Goal: Communication & Community: Answer question/provide support

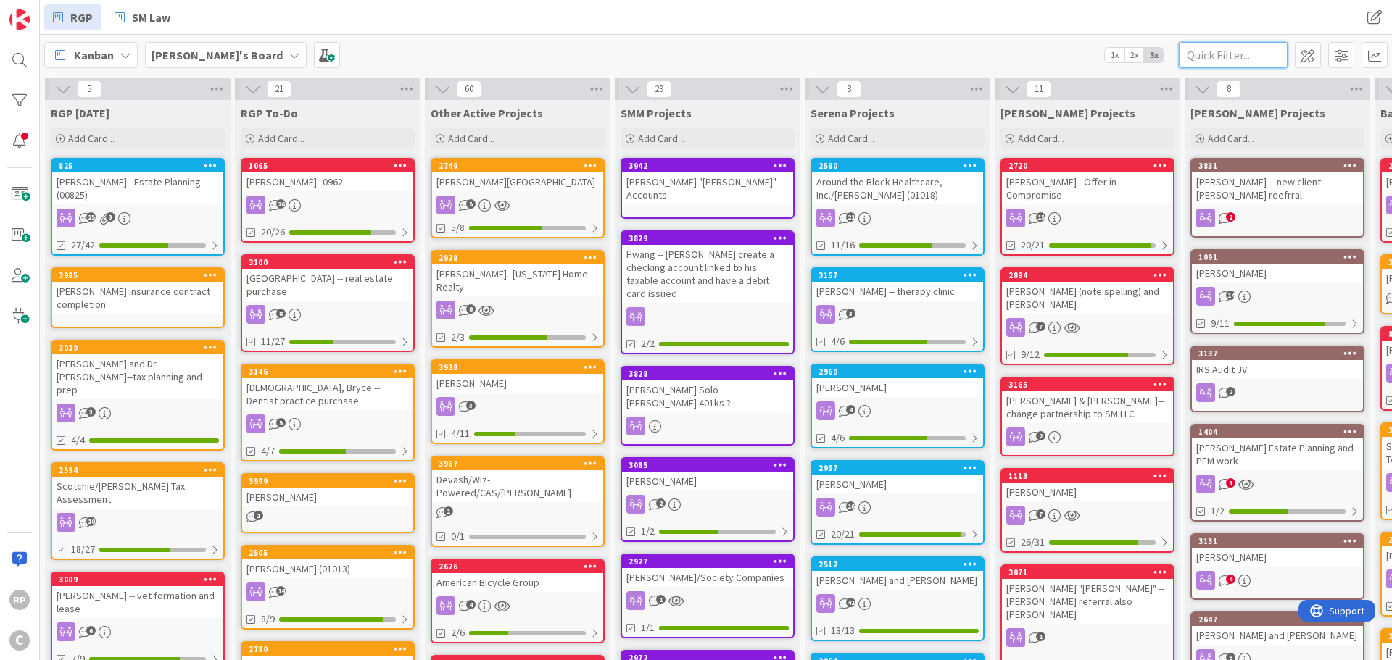
click at [1221, 42] on input "text" at bounding box center [1233, 55] width 109 height 26
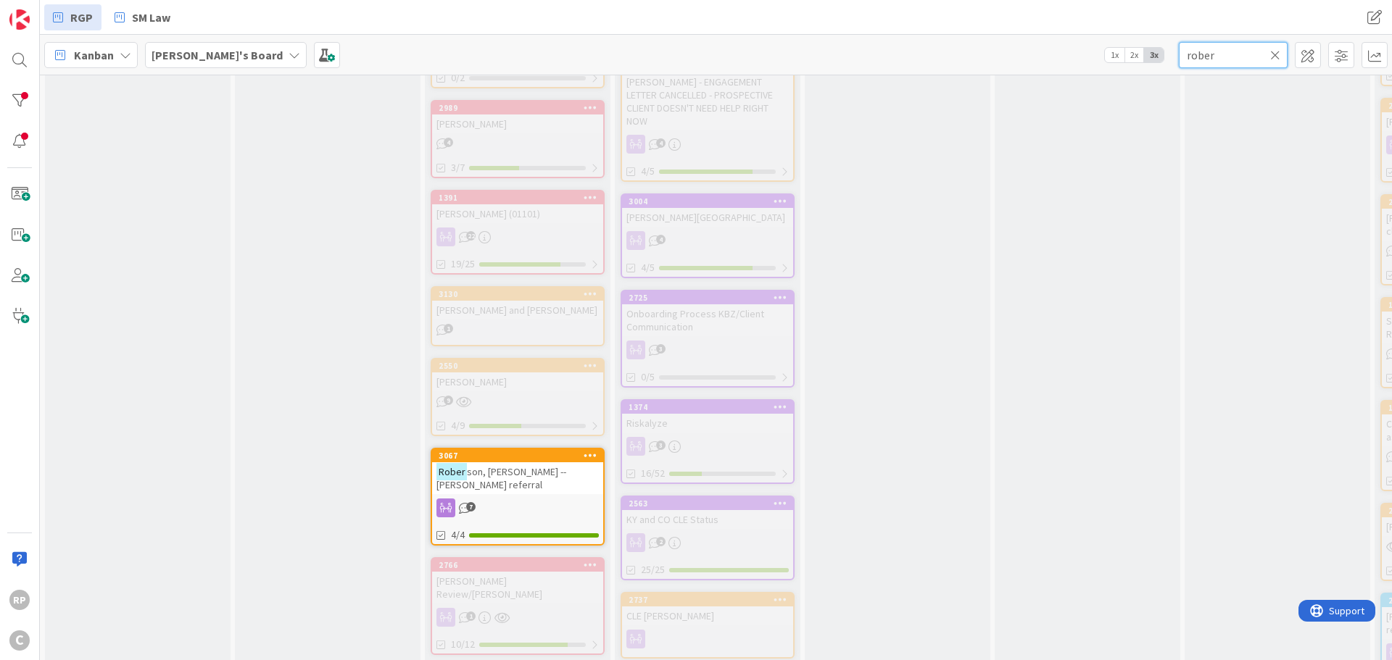
scroll to position [2030, 0]
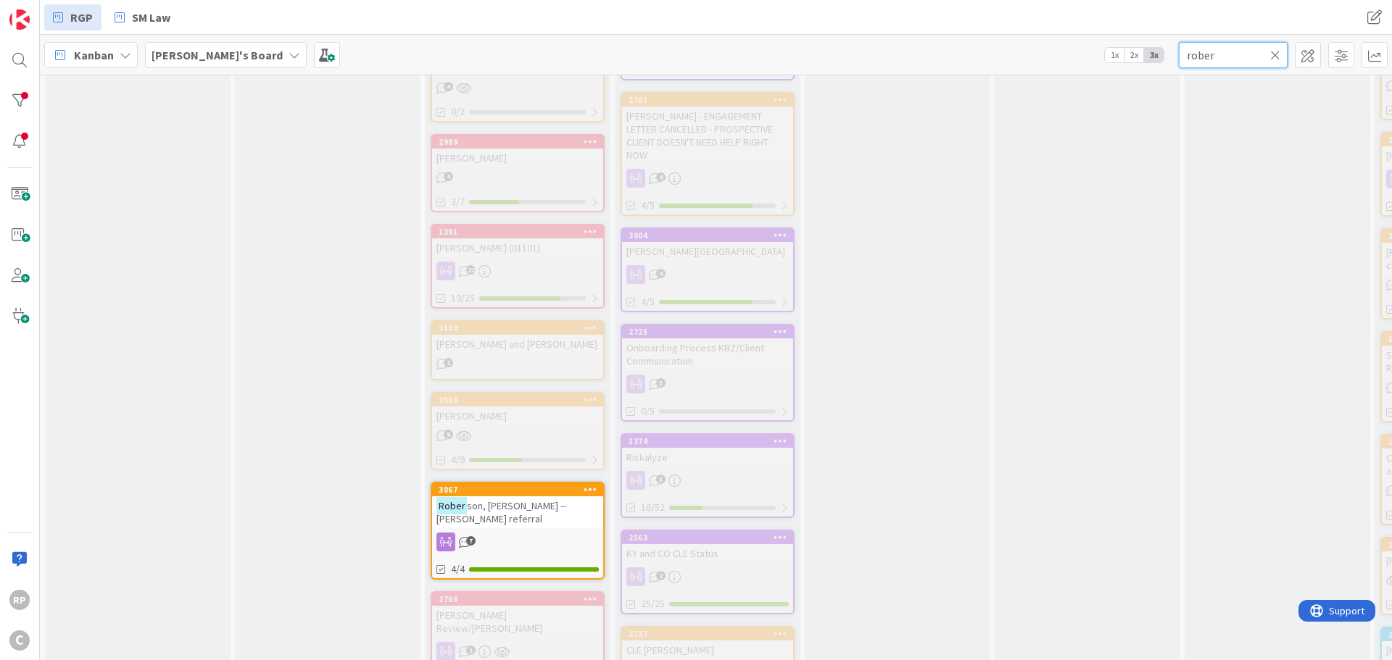
type input "rober"
click at [475, 485] on div "3067" at bounding box center [521, 490] width 165 height 10
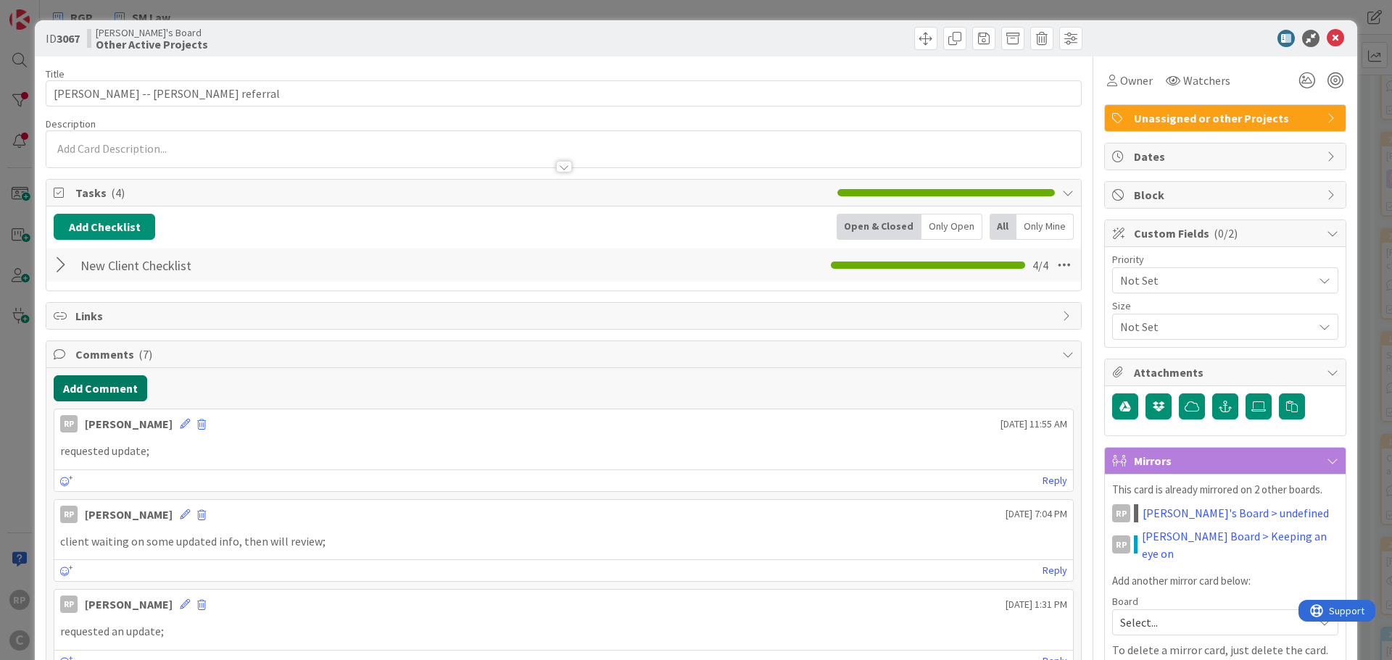
click at [123, 394] on button "Add Comment" at bounding box center [101, 389] width 94 height 26
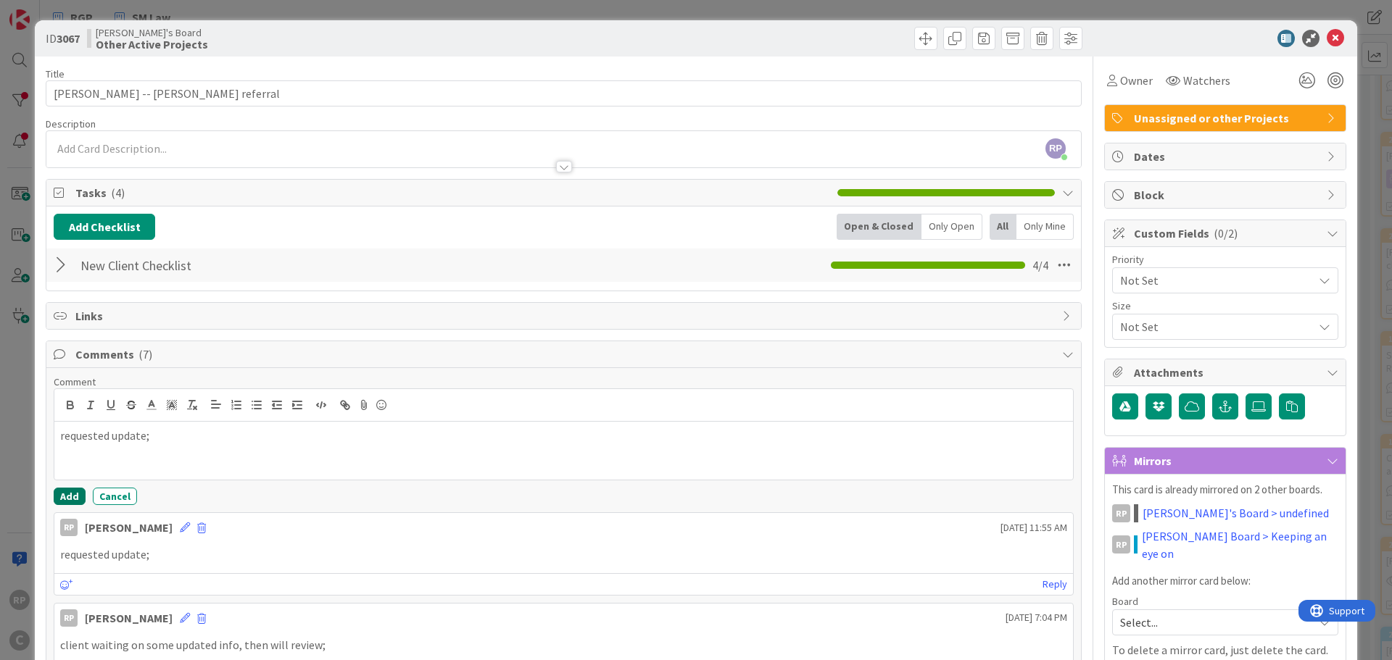
click at [56, 499] on button "Add" at bounding box center [70, 496] width 32 height 17
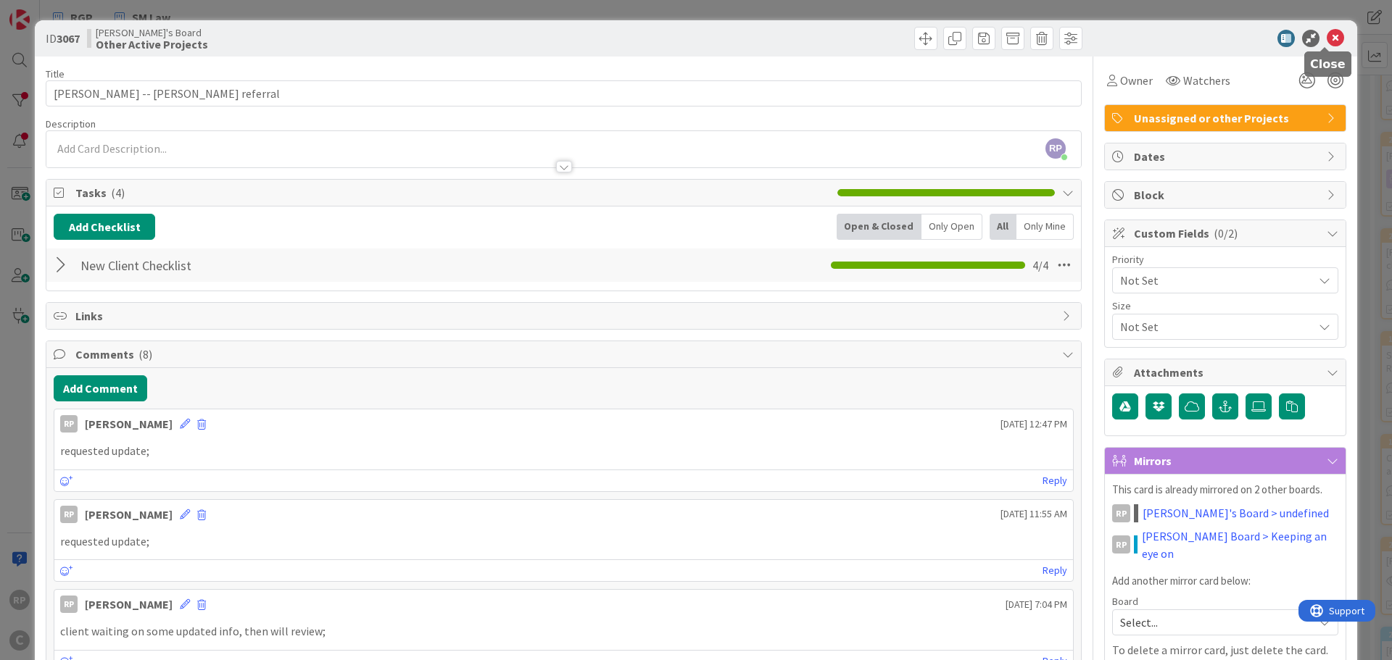
click at [1327, 35] on icon at bounding box center [1335, 38] width 17 height 17
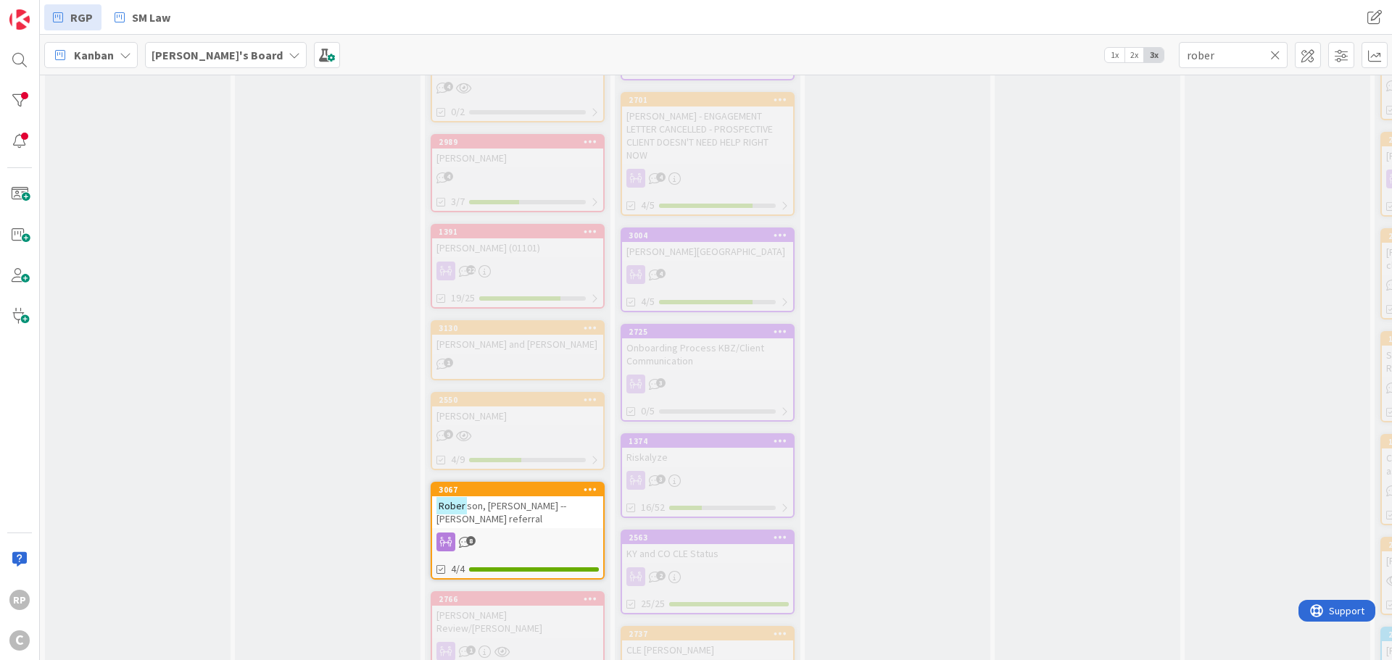
click at [1271, 55] on icon at bounding box center [1275, 55] width 10 height 13
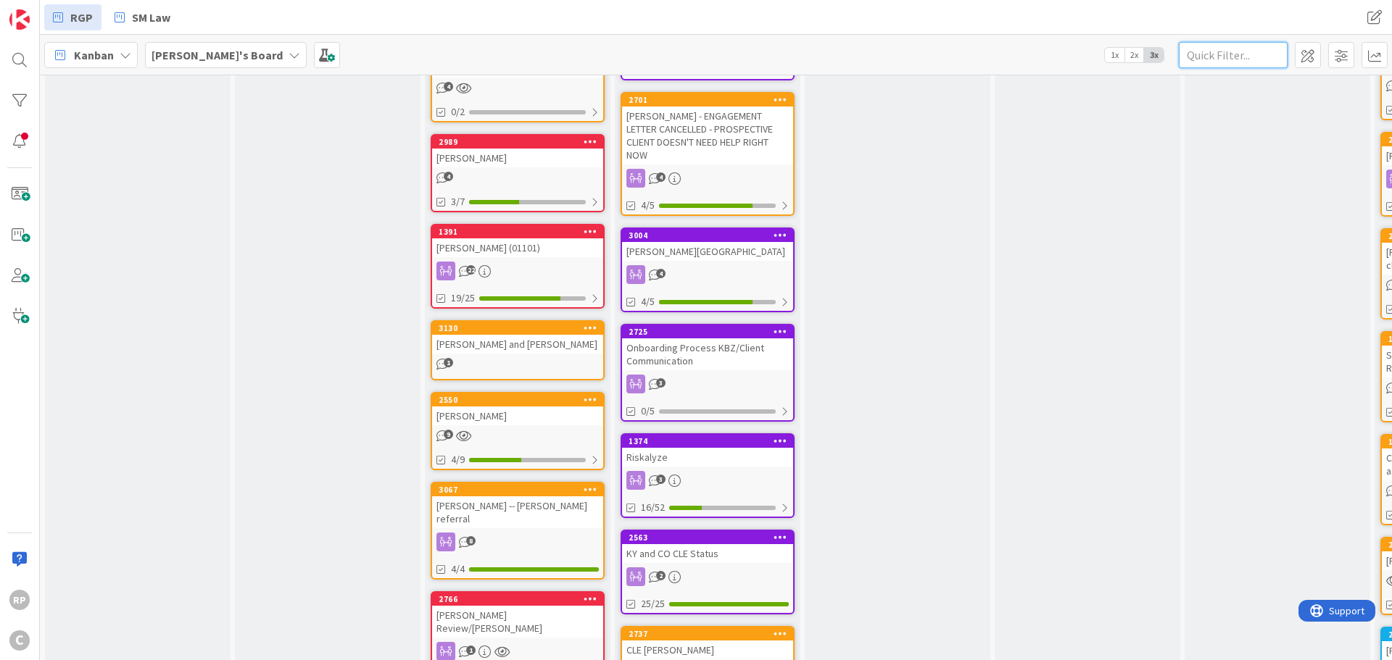
click at [1235, 67] on input "text" at bounding box center [1233, 55] width 109 height 26
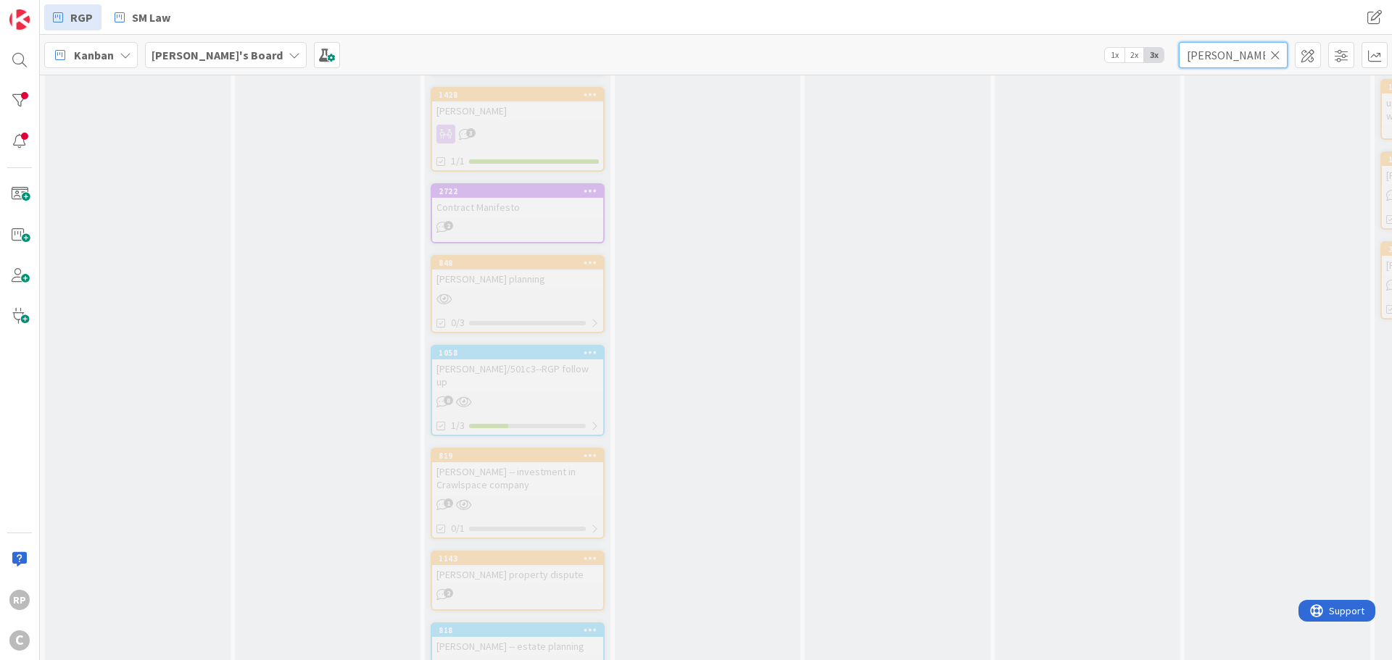
scroll to position [5277, 0]
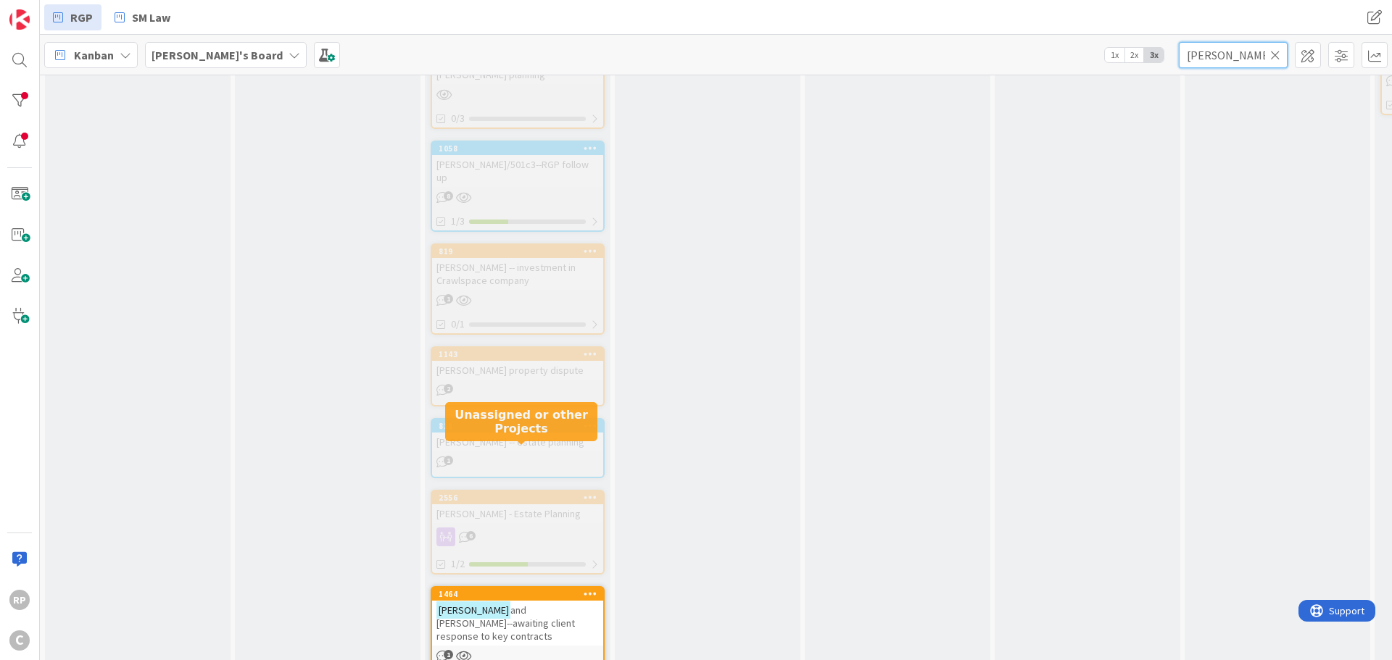
type input "[PERSON_NAME]"
click at [531, 588] on div "1464" at bounding box center [517, 594] width 171 height 13
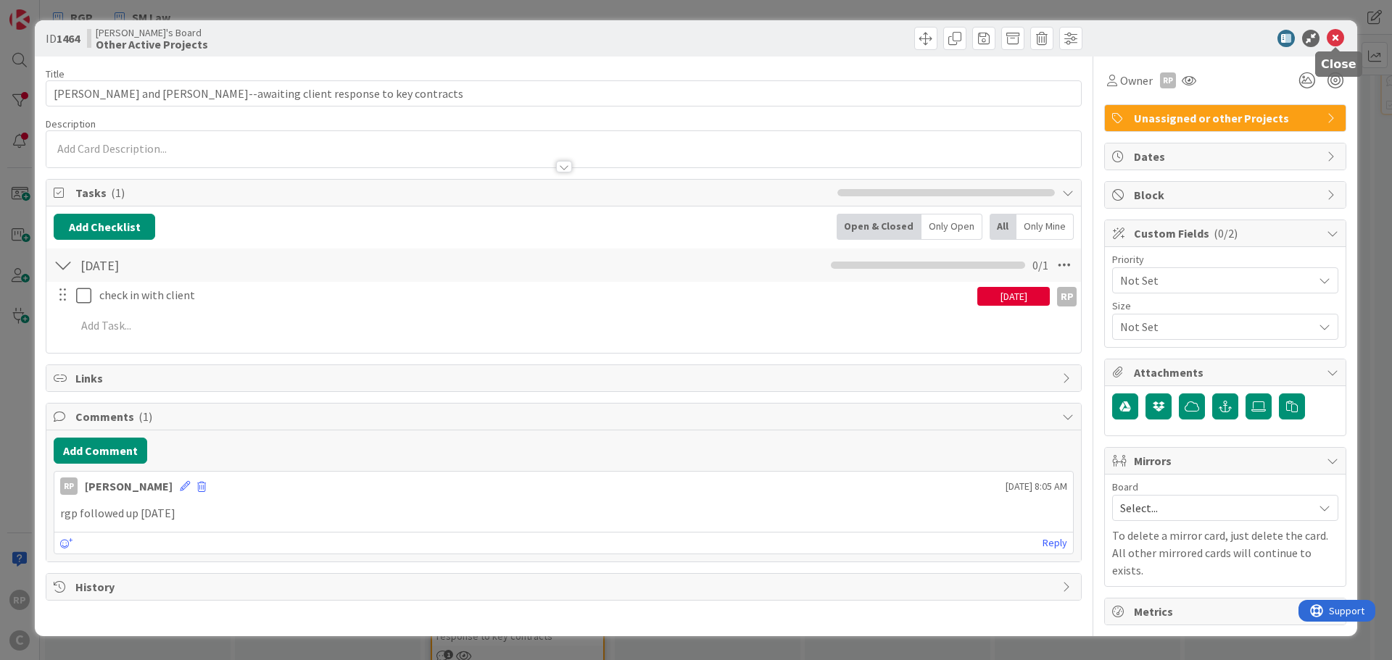
click at [1329, 36] on icon at bounding box center [1335, 38] width 17 height 17
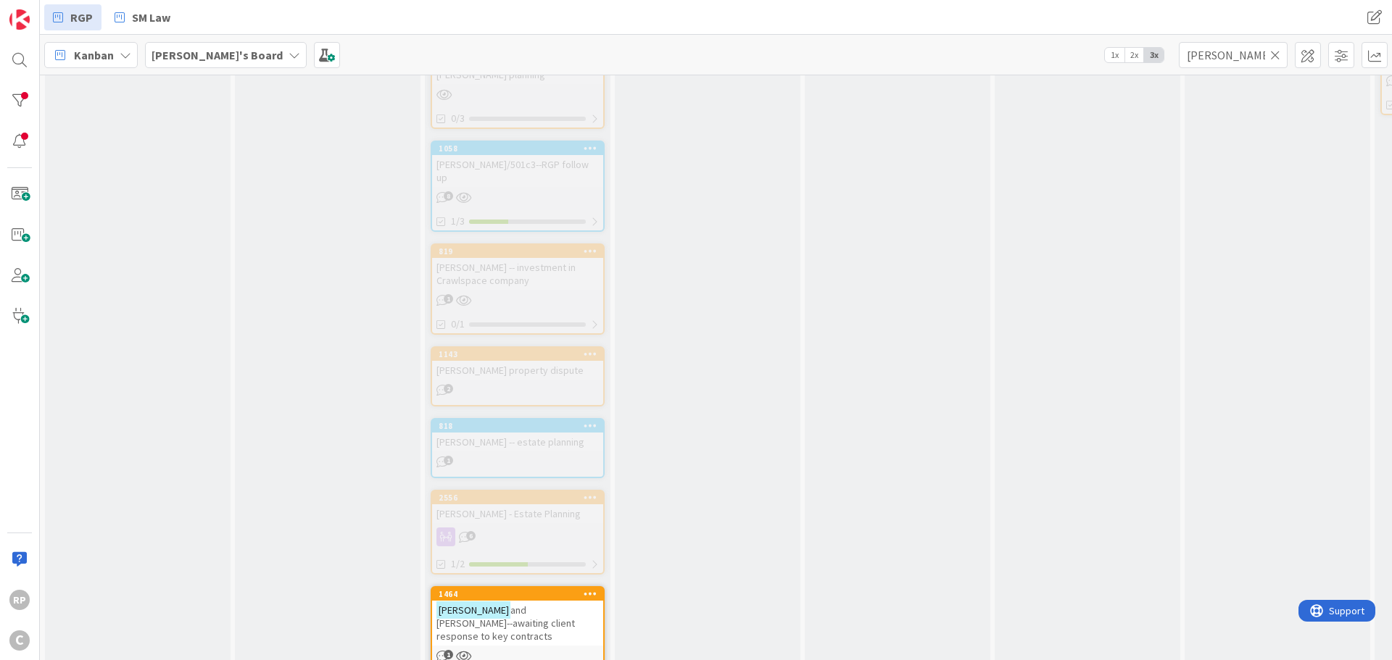
drag, startPoint x: 1216, startPoint y: 649, endPoint x: 1343, endPoint y: 647, distance: 126.9
click at [1221, 650] on div "0 RGP [DATE] Add Card... 825 [PERSON_NAME] - Estate Planning (00825) 25 3 27/42…" at bounding box center [716, 368] width 1352 height 586
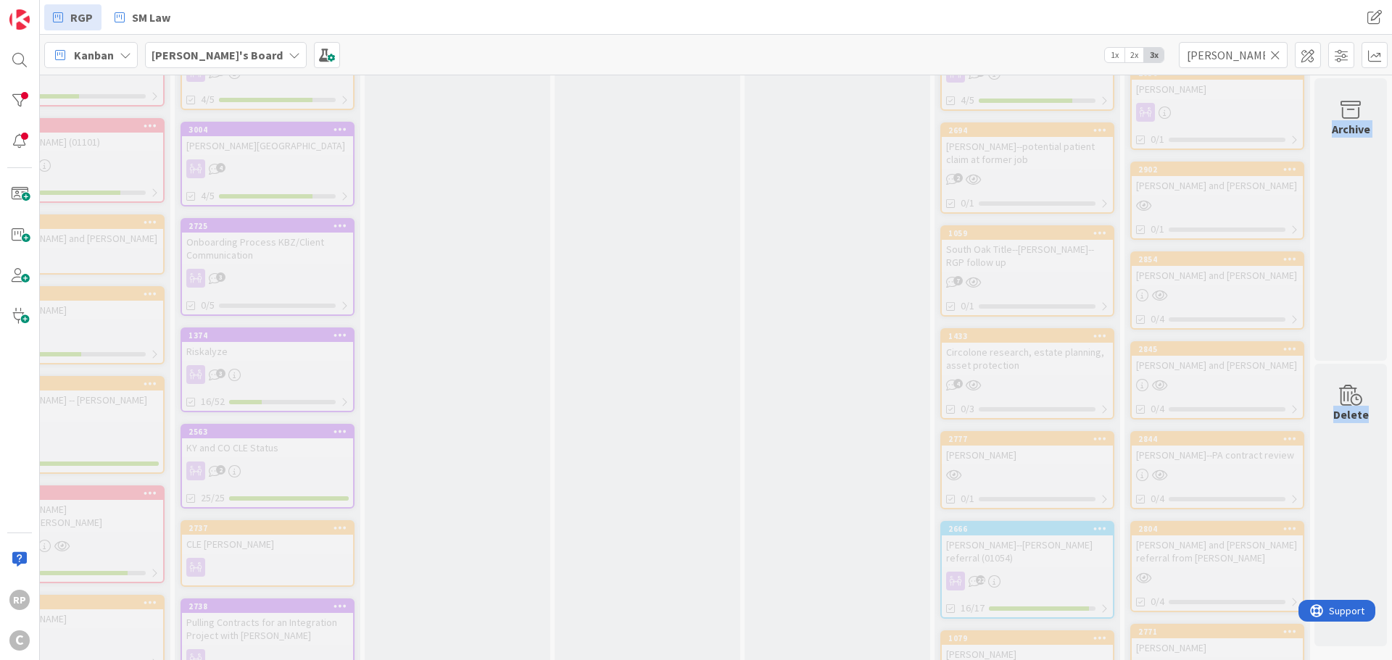
scroll to position [2793, 451]
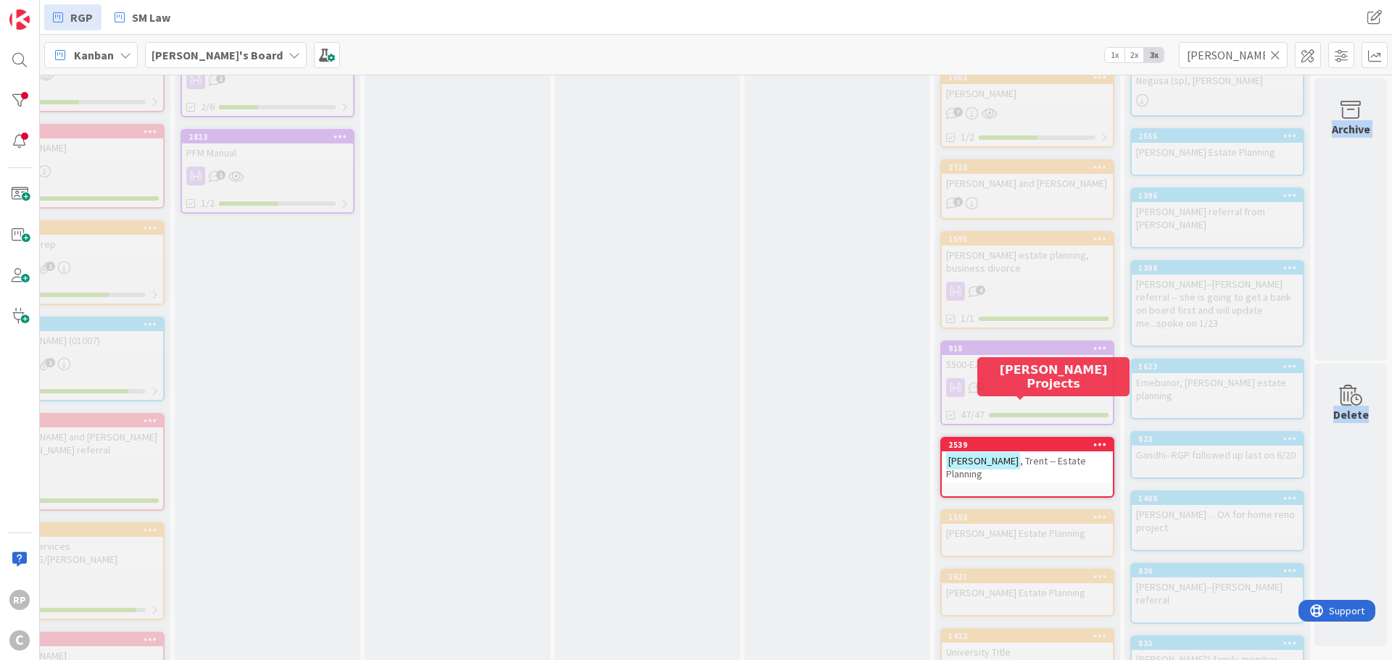
click at [956, 440] on div "2539" at bounding box center [1030, 445] width 165 height 10
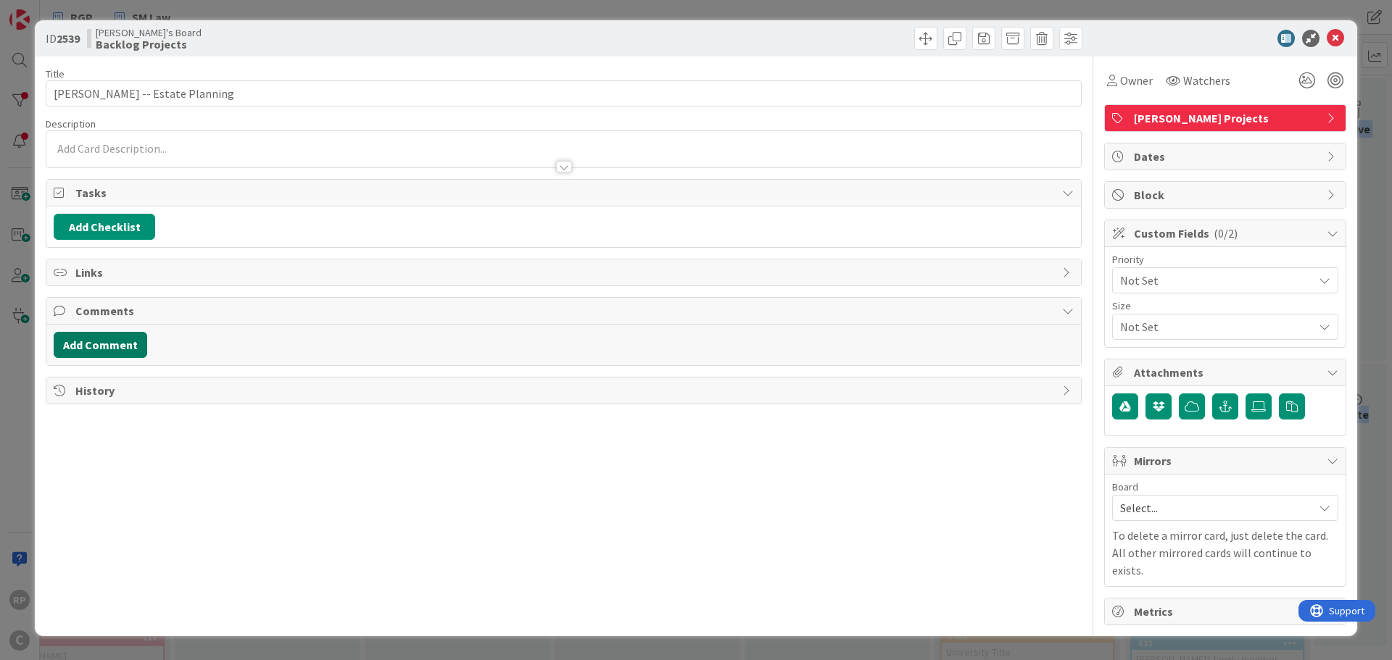
click at [119, 346] on button "Add Comment" at bounding box center [101, 345] width 94 height 26
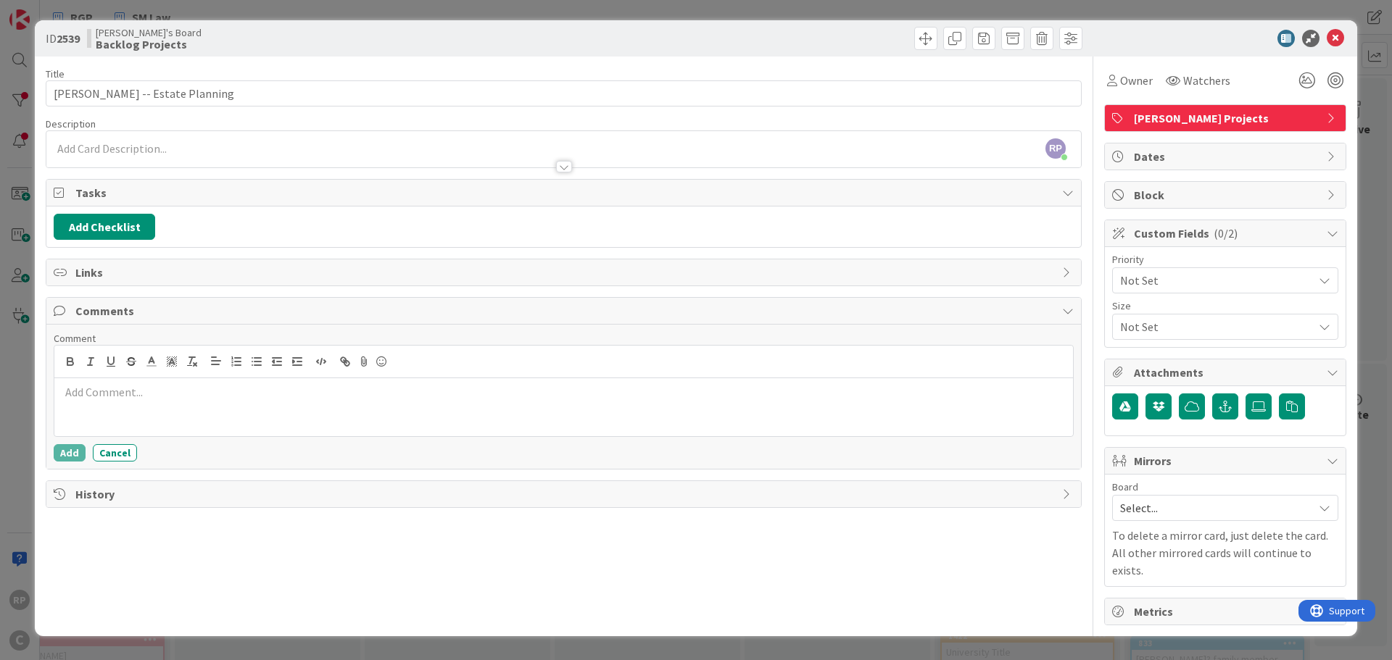
click at [120, 430] on div at bounding box center [563, 407] width 1019 height 58
click at [190, 393] on p "requested an update from" at bounding box center [563, 392] width 1007 height 17
click at [70, 452] on button "Add" at bounding box center [70, 452] width 32 height 17
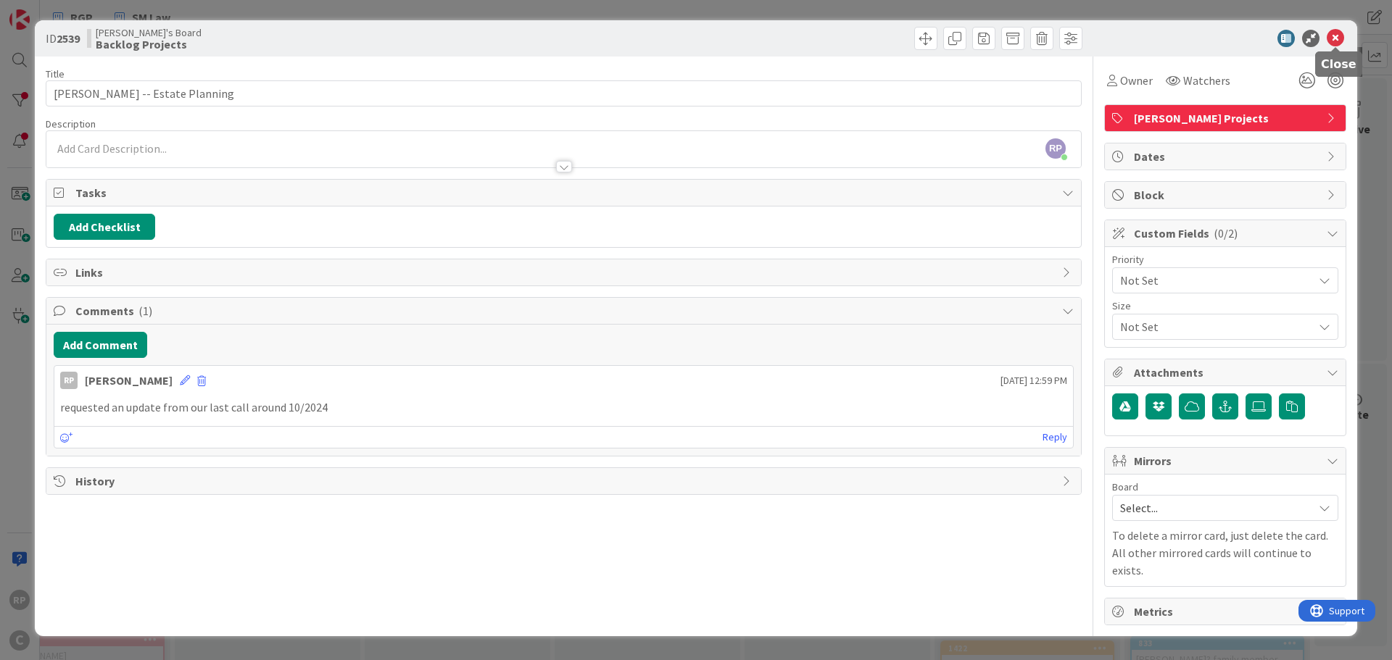
click at [1336, 29] on div "ID 2539 [PERSON_NAME]'s Board Backlog Projects" at bounding box center [696, 38] width 1322 height 36
click at [1335, 33] on icon at bounding box center [1335, 38] width 17 height 17
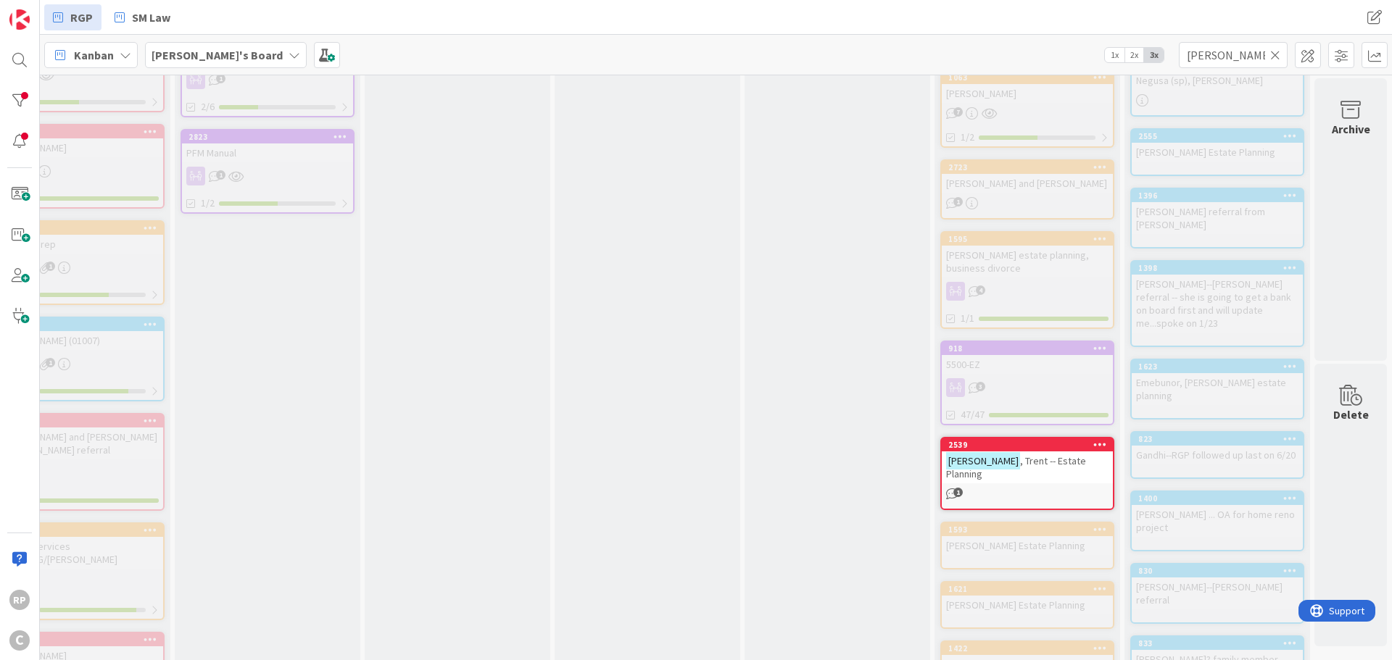
click at [1271, 54] on icon at bounding box center [1275, 55] width 10 height 13
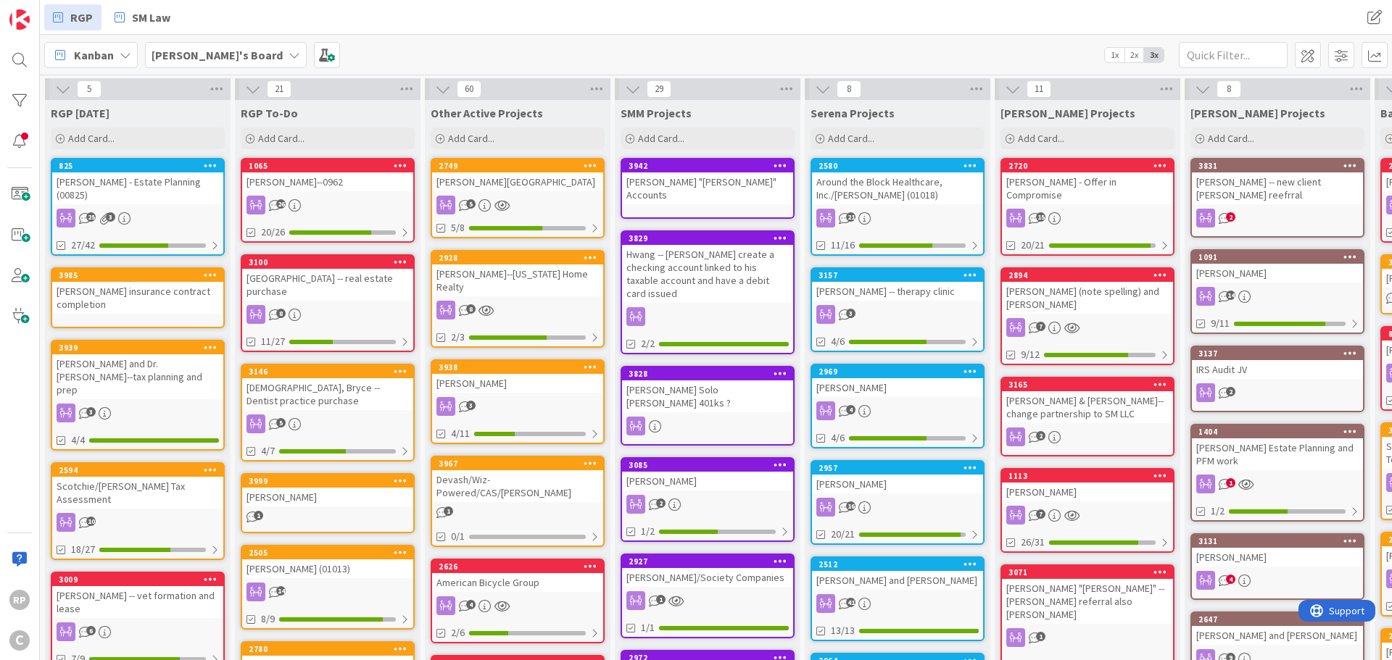
click at [1212, 36] on div "[PERSON_NAME]'s Board 1x 2x 3x" at bounding box center [716, 55] width 1352 height 40
drag, startPoint x: 1208, startPoint y: 73, endPoint x: 1208, endPoint y: 62, distance: 10.9
click at [1208, 72] on div "[PERSON_NAME]'s Board 1x 2x 3x" at bounding box center [716, 55] width 1352 height 40
click at [1208, 54] on input "text" at bounding box center [1233, 55] width 109 height 26
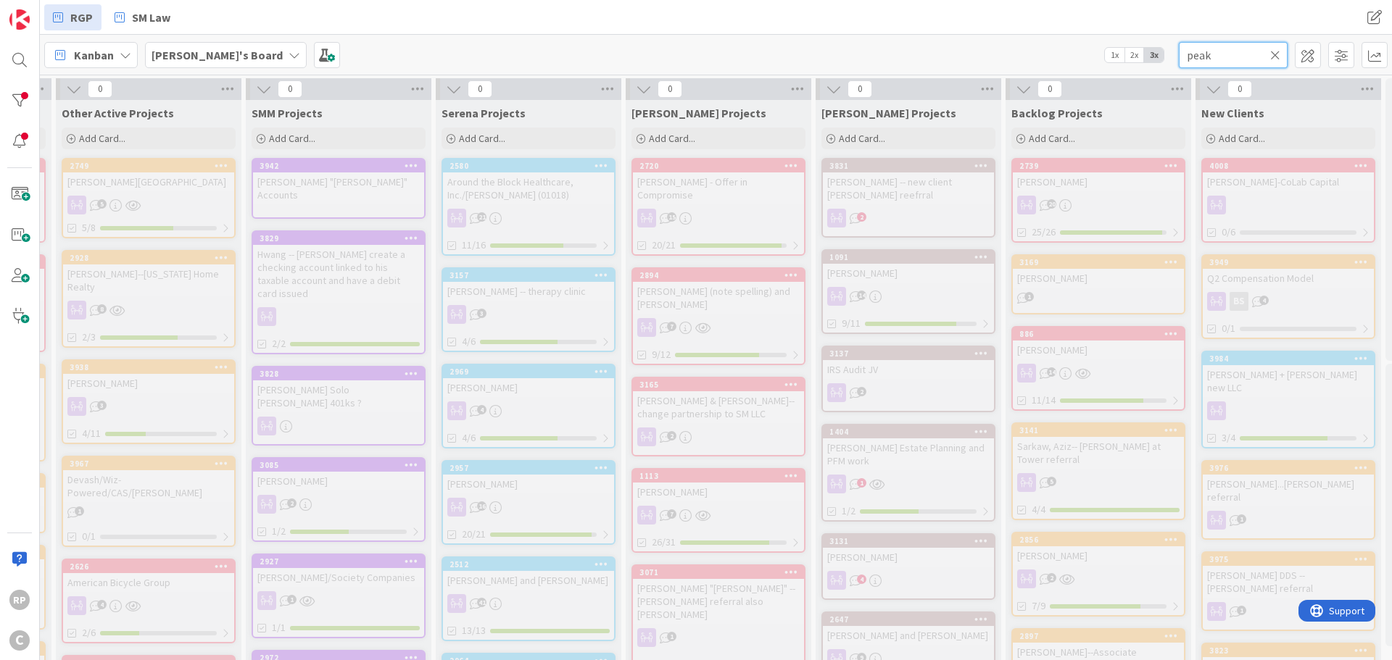
scroll to position [0, 373]
drag, startPoint x: 1212, startPoint y: 53, endPoint x: 1166, endPoint y: 53, distance: 46.4
click at [1166, 53] on div "[PERSON_NAME]'s Board 1x 2x 3x peak" at bounding box center [716, 55] width 1352 height 40
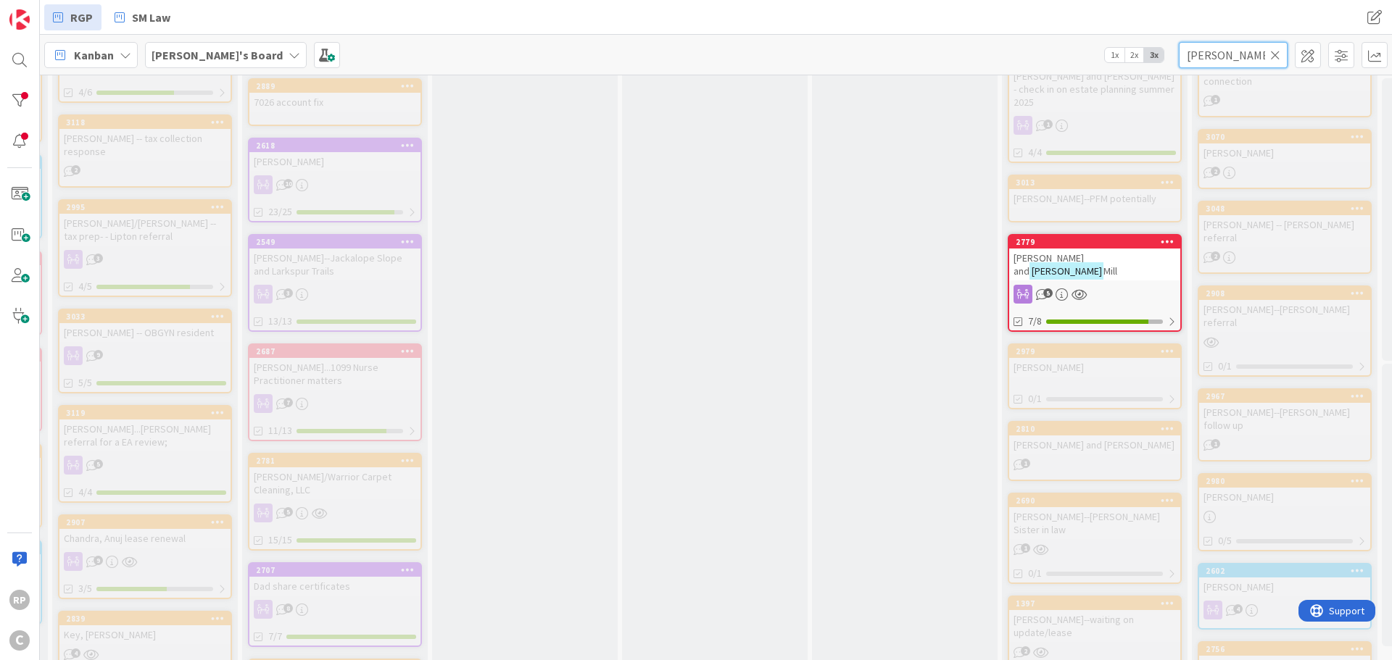
scroll to position [1450, 373]
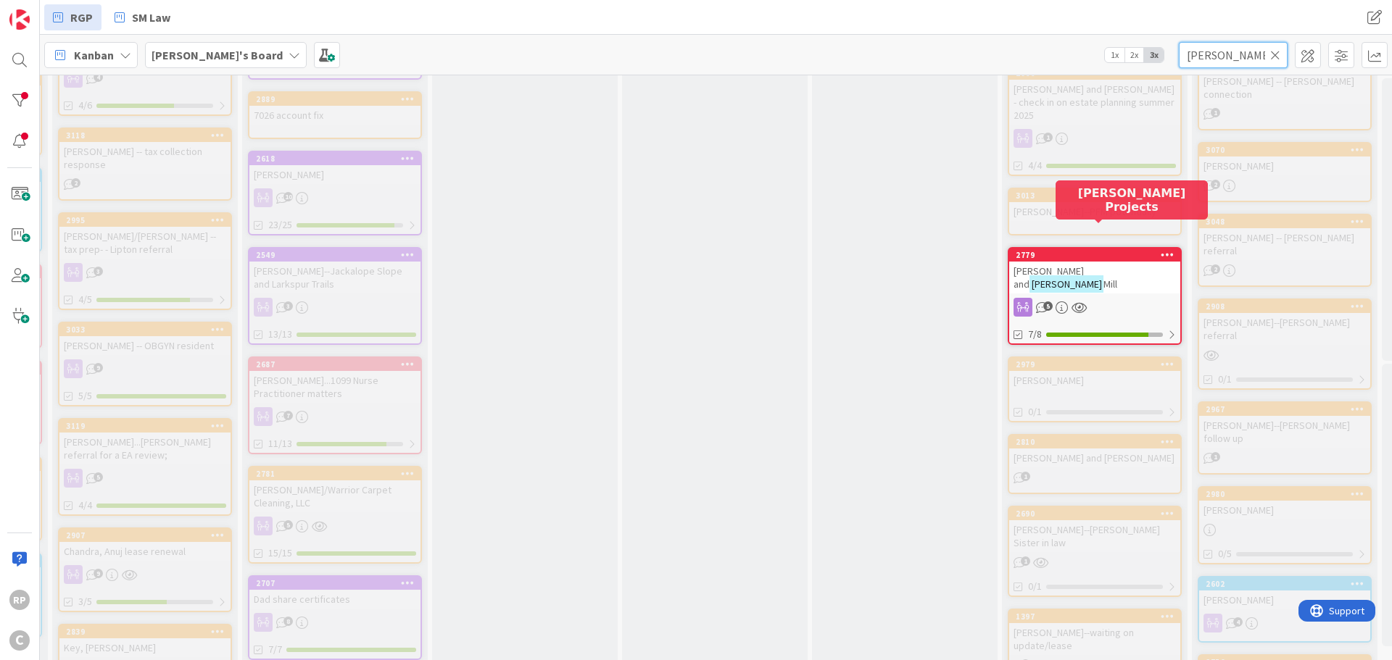
type input "[PERSON_NAME]"
click at [1064, 250] on div "2779" at bounding box center [1098, 255] width 165 height 10
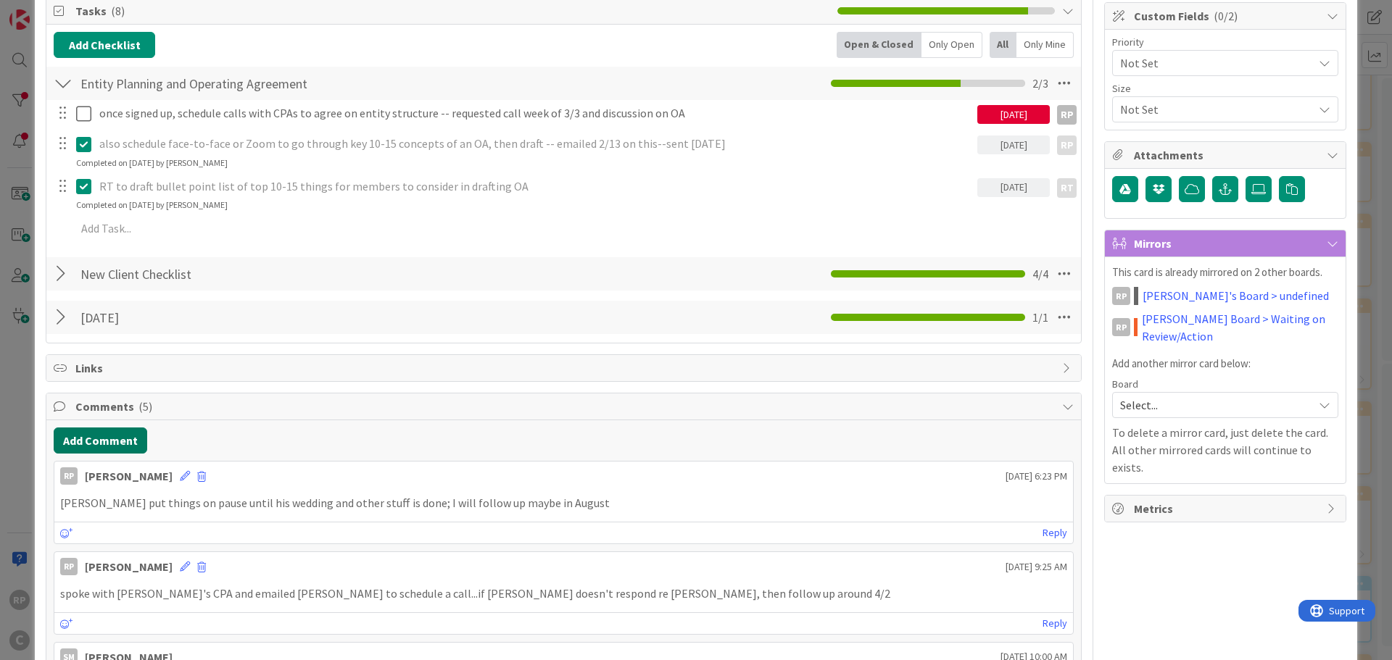
click at [105, 428] on button "Add Comment" at bounding box center [101, 441] width 94 height 26
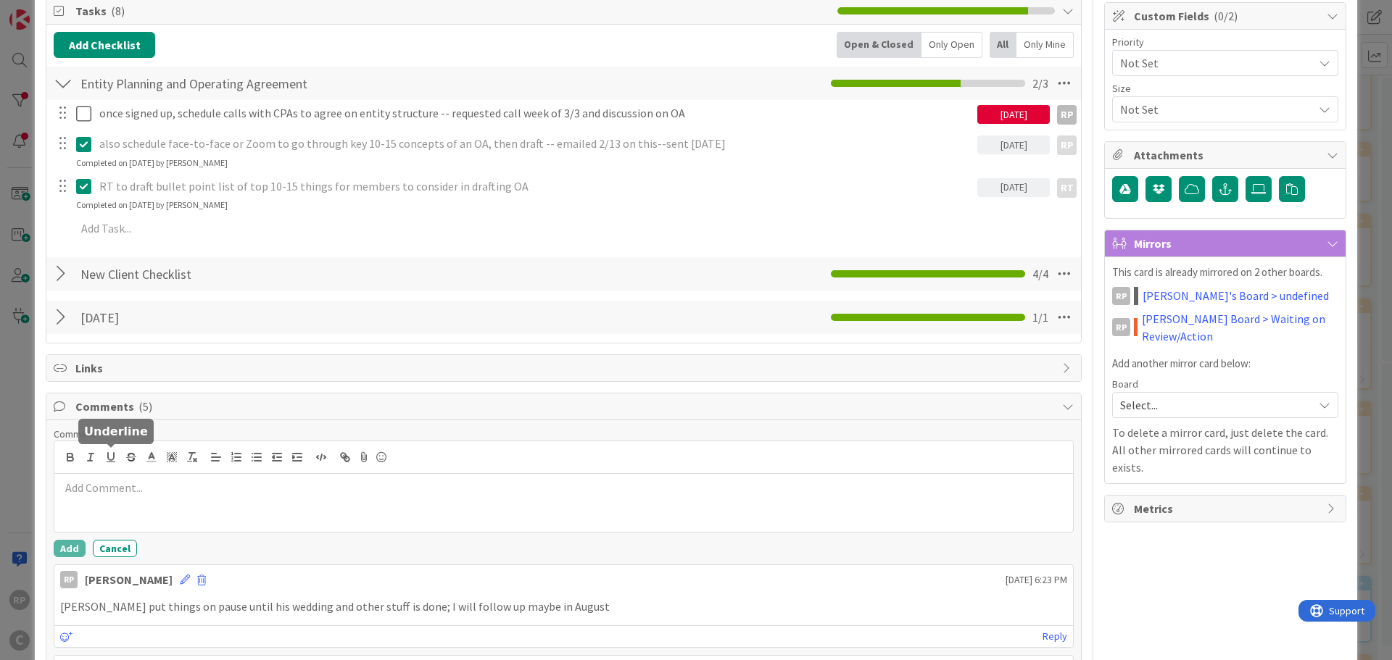
click at [150, 499] on div at bounding box center [563, 503] width 1019 height 58
click at [73, 552] on button "Add" at bounding box center [70, 548] width 32 height 17
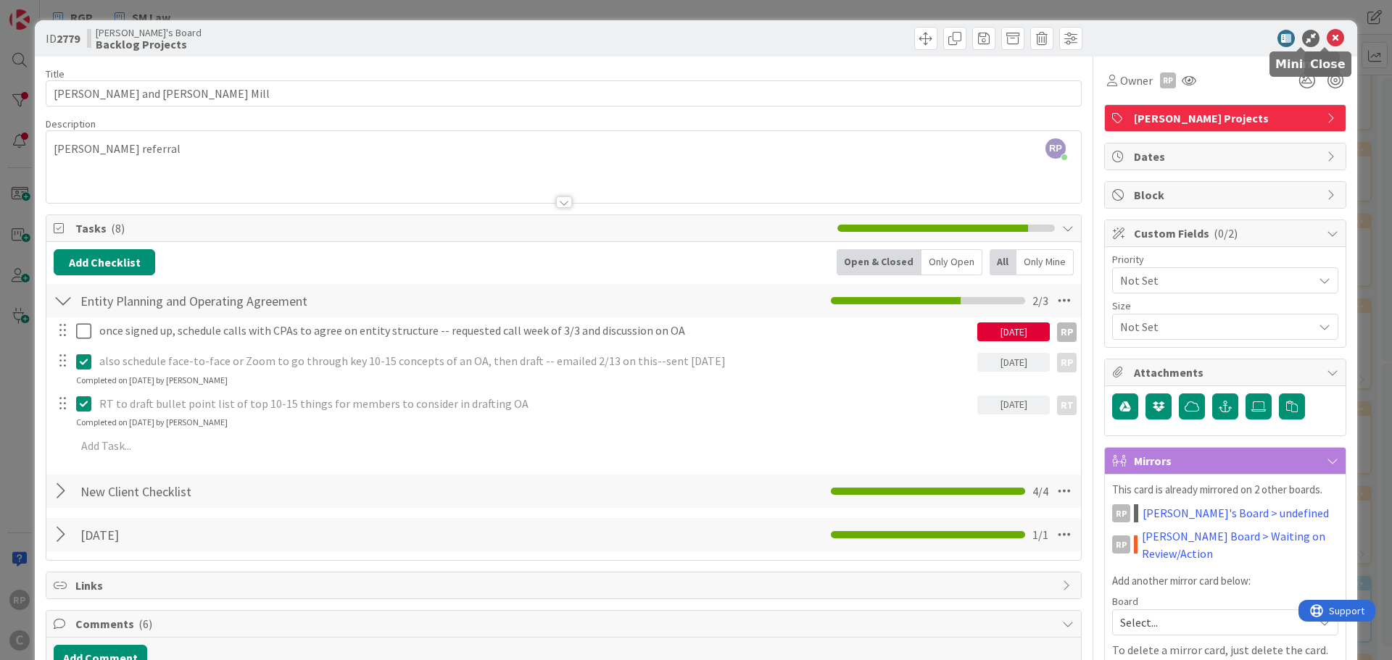
click at [1329, 37] on icon at bounding box center [1335, 38] width 17 height 17
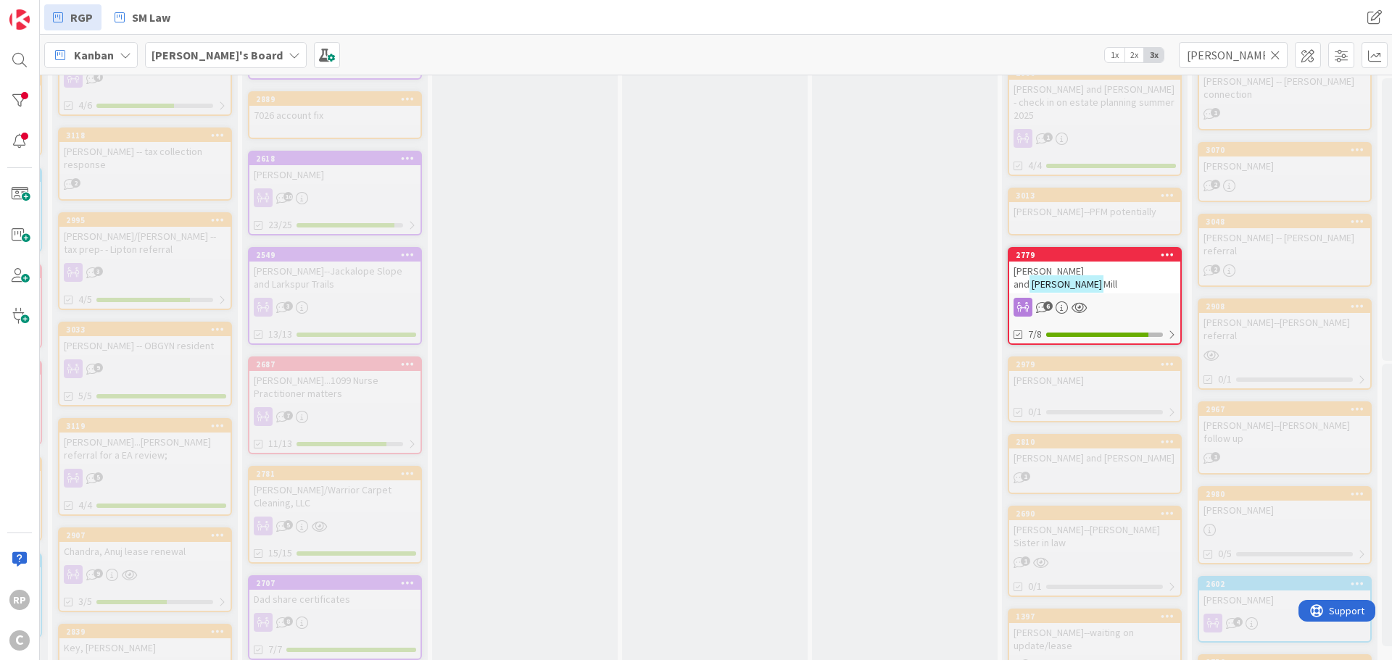
click at [1273, 57] on icon at bounding box center [1275, 55] width 10 height 13
